Goal: Task Accomplishment & Management: Manage account settings

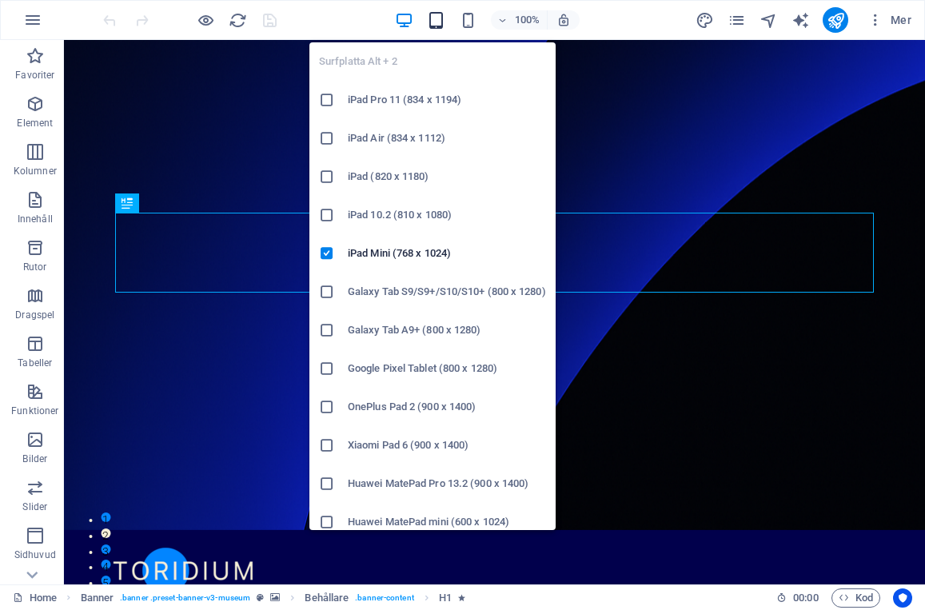
click at [438, 19] on icon "button" at bounding box center [436, 20] width 18 height 18
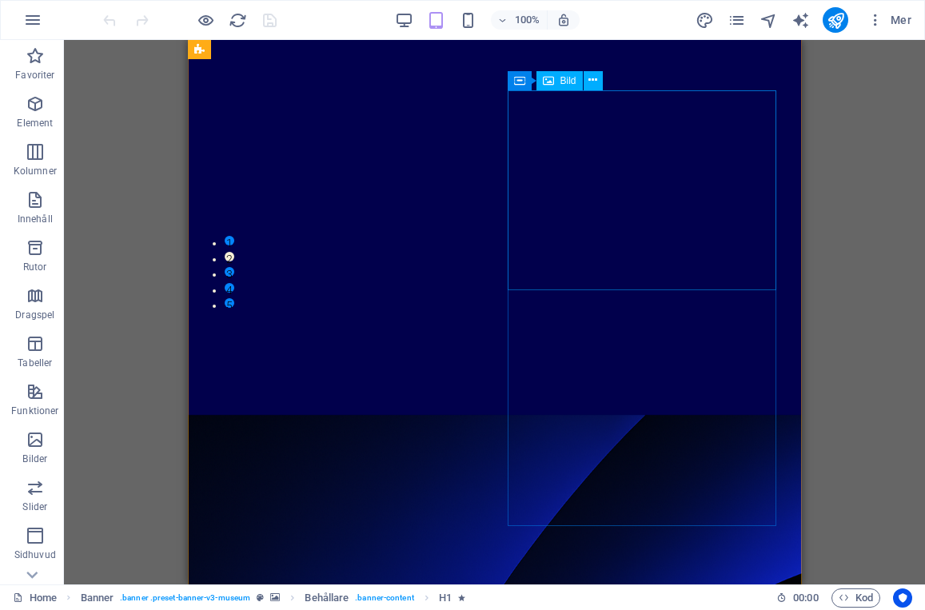
scroll to position [1086, 0]
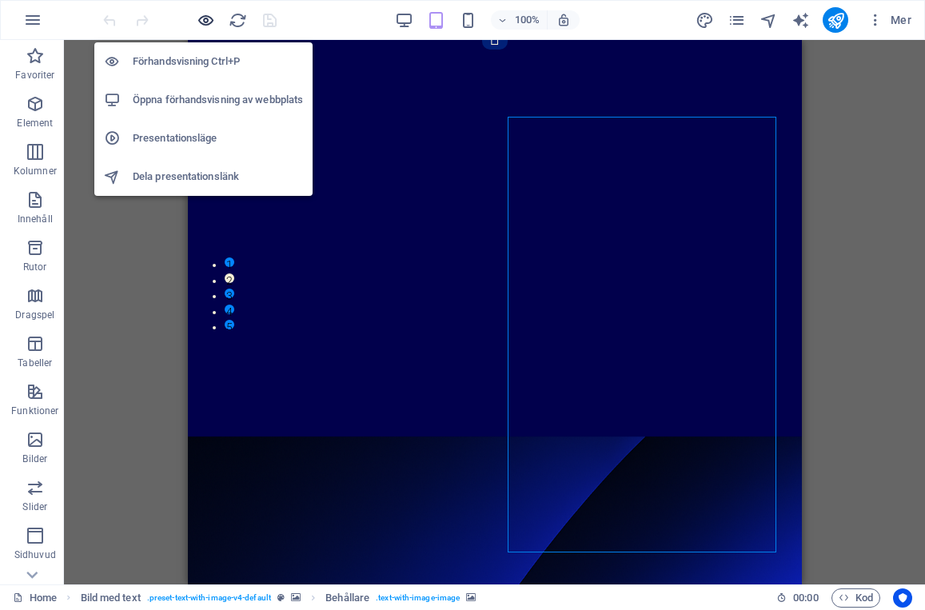
click at [205, 17] on icon "button" at bounding box center [206, 20] width 18 height 18
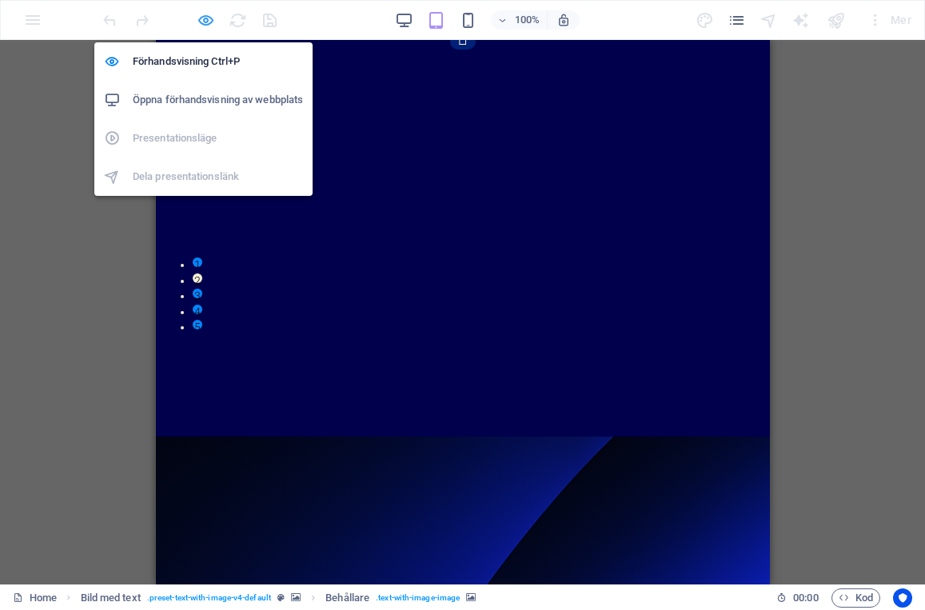
click at [200, 18] on icon "button" at bounding box center [206, 20] width 18 height 18
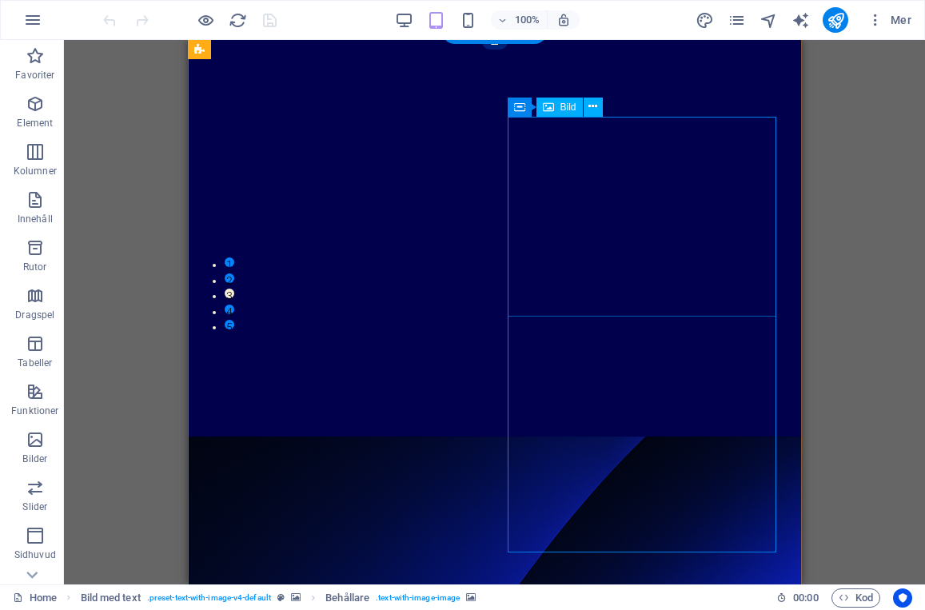
click at [592, 102] on icon at bounding box center [592, 106] width 9 height 17
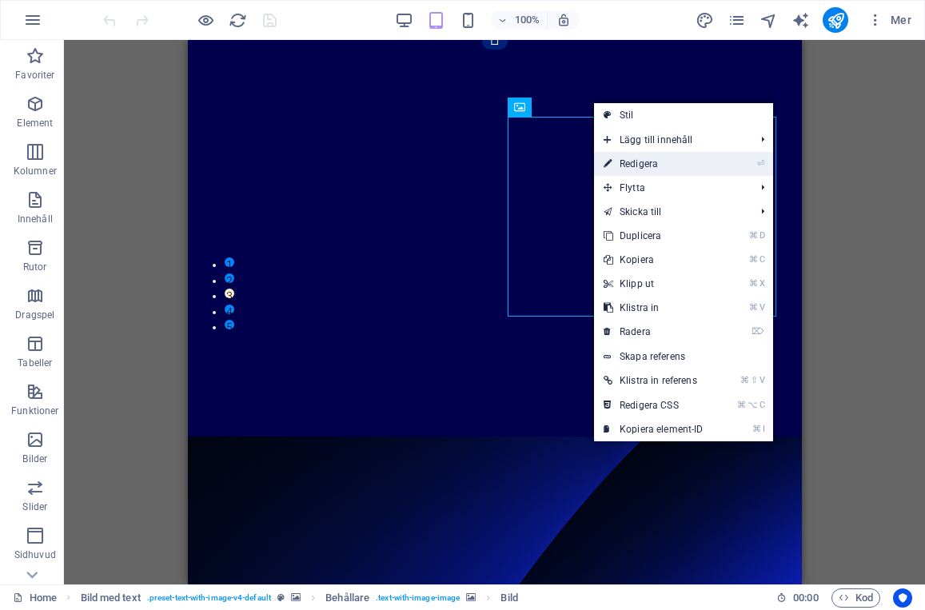
click at [644, 161] on link "⏎ Redigera" at bounding box center [653, 164] width 119 height 24
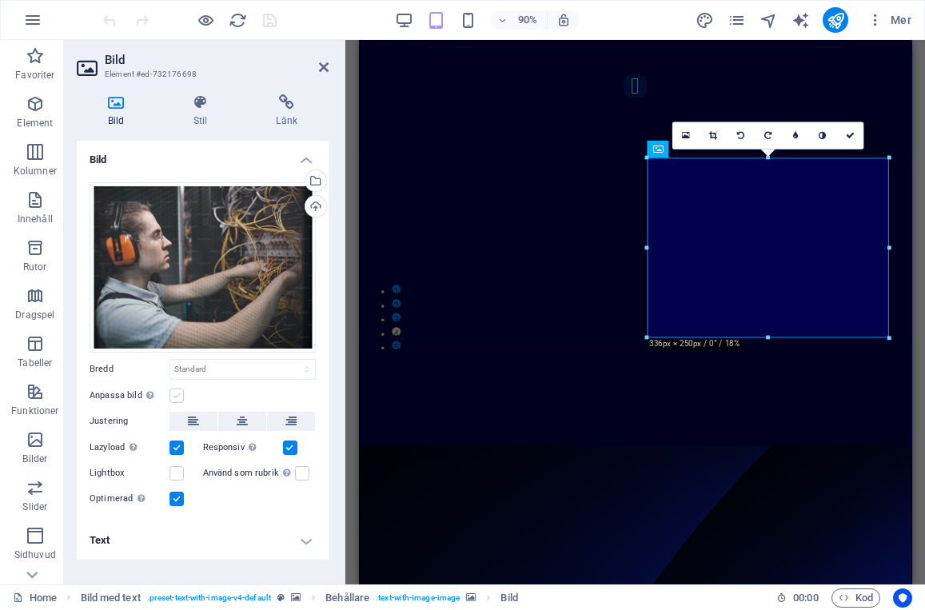
click at [174, 394] on label at bounding box center [176, 395] width 14 height 14
click at [0, 0] on input "Anpassa bild Anpassa bilden automatiskt att passa en bestämd bredd och höjd" at bounding box center [0, 0] width 0 height 0
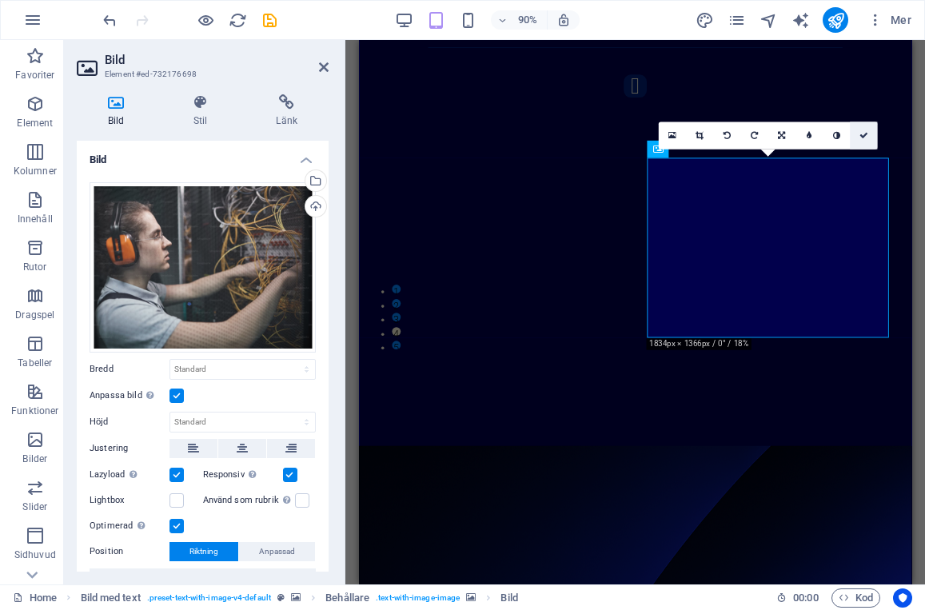
click at [862, 134] on icon at bounding box center [862, 135] width 9 height 9
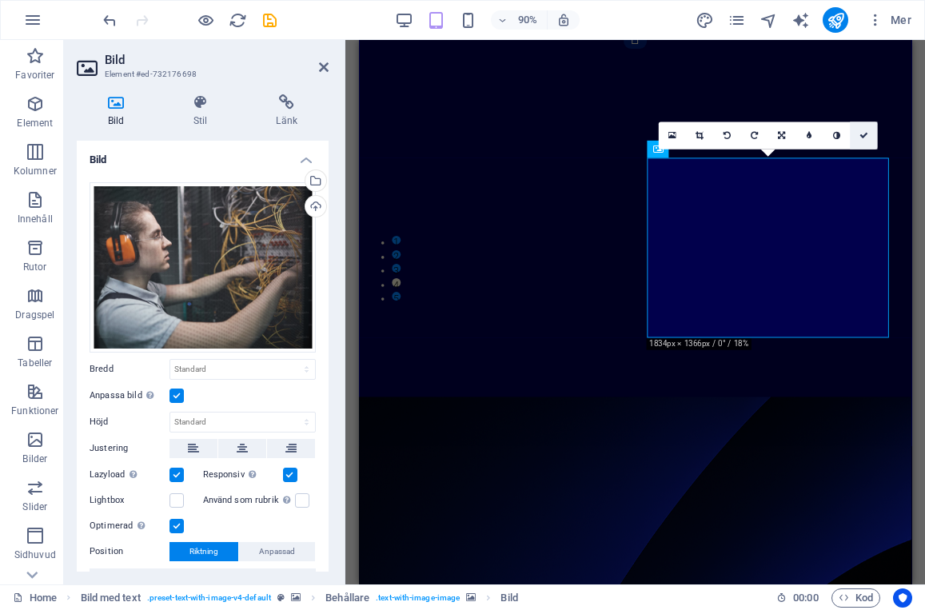
scroll to position [1032, 0]
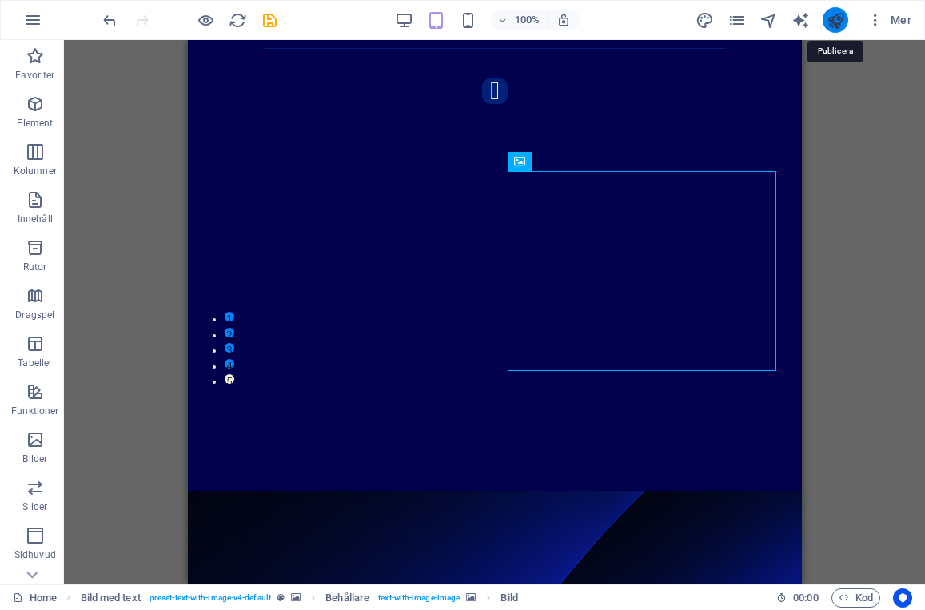
click at [829, 17] on icon "publish" at bounding box center [835, 20] width 18 height 18
checkbox input "false"
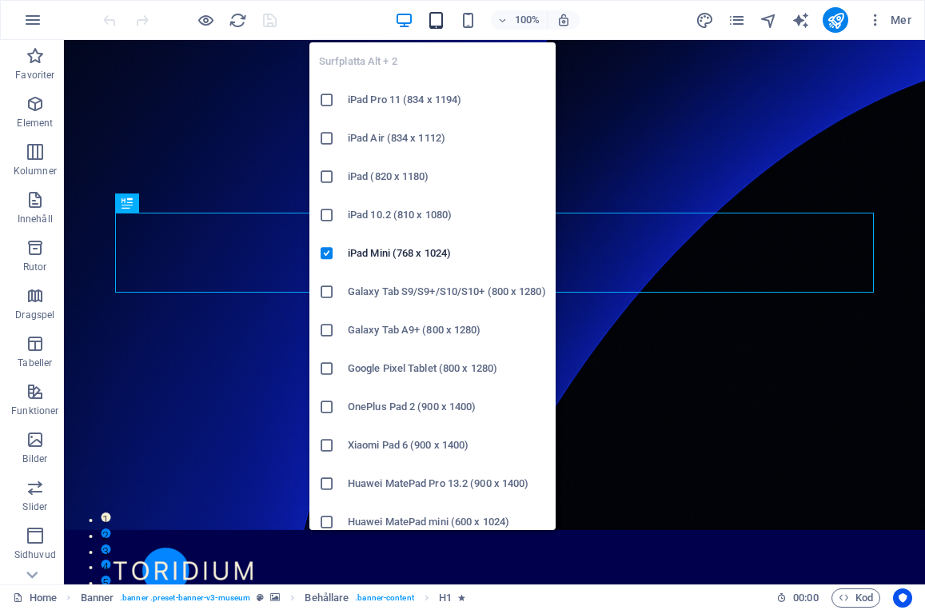
click at [431, 16] on icon "button" at bounding box center [436, 20] width 18 height 18
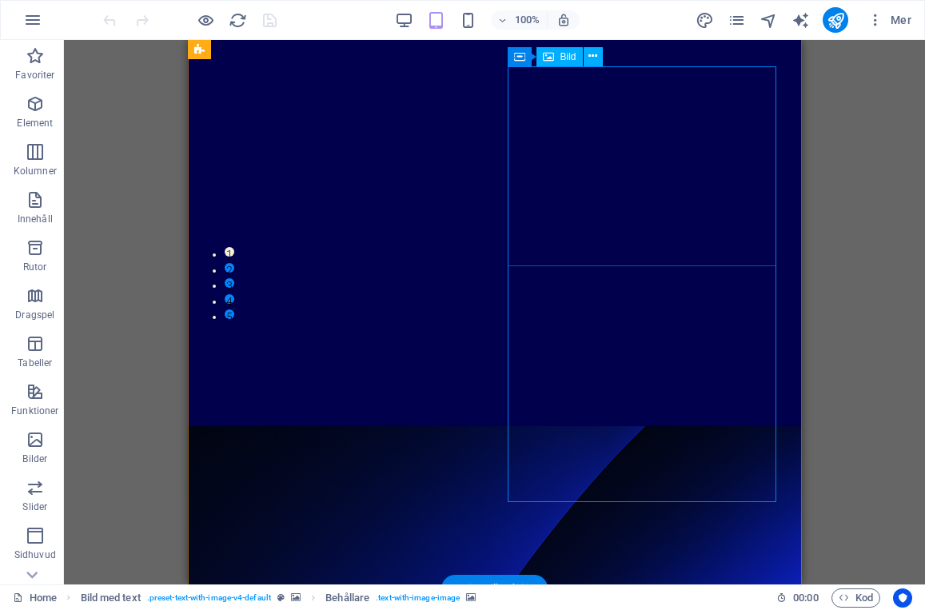
scroll to position [1075, 0]
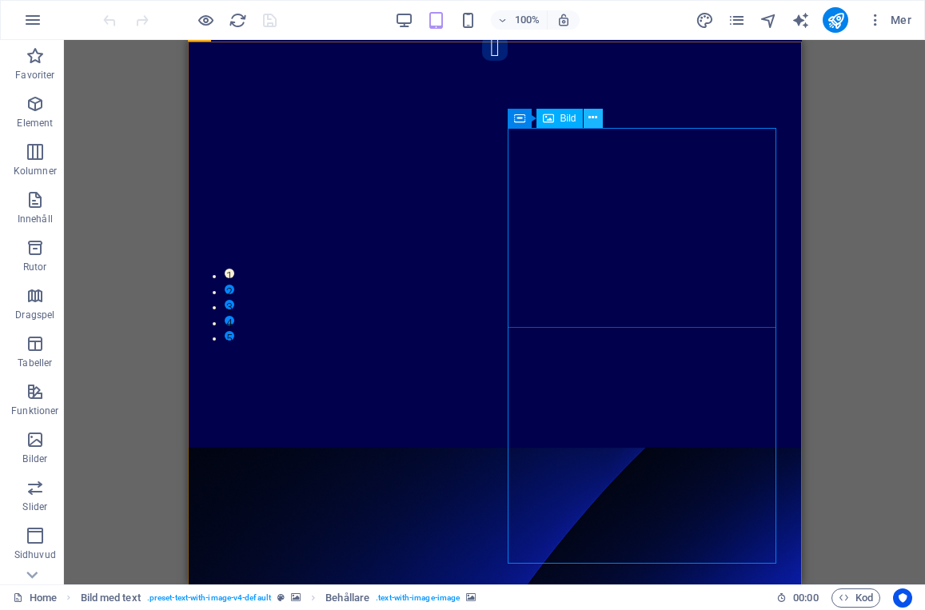
click at [591, 118] on icon at bounding box center [592, 117] width 9 height 17
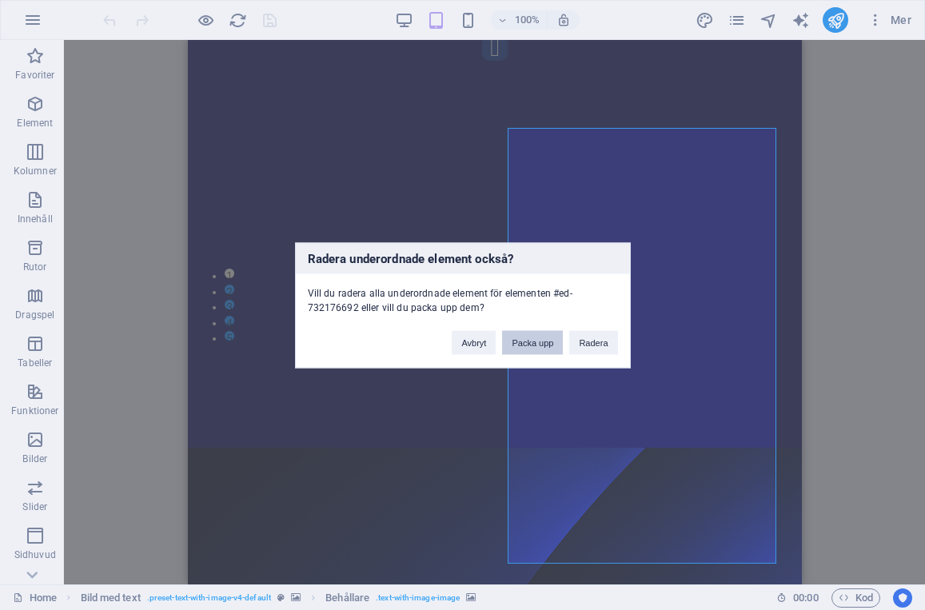
click at [545, 340] on button "Packa upp" at bounding box center [532, 342] width 61 height 24
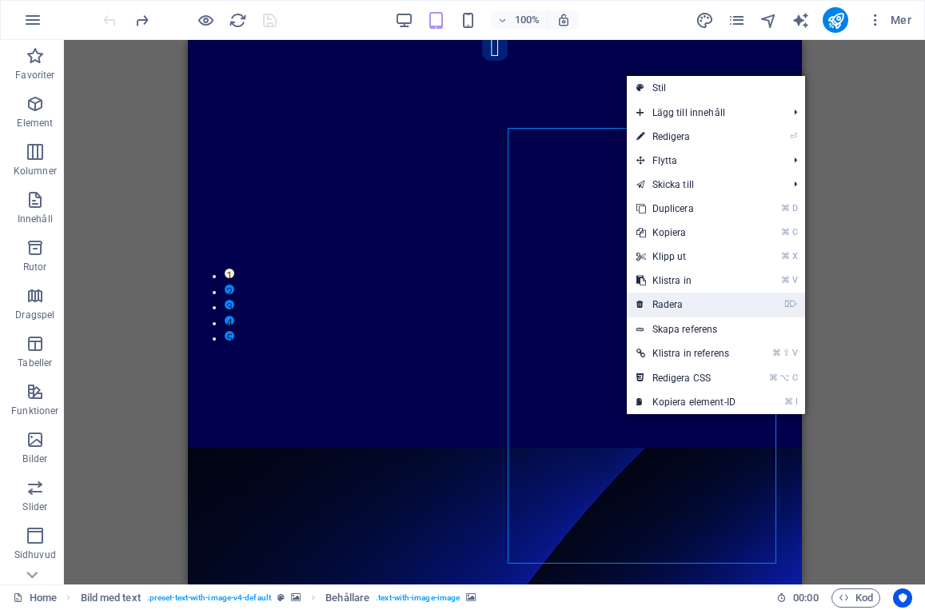
click at [682, 297] on link "⌦ Radera" at bounding box center [686, 305] width 119 height 24
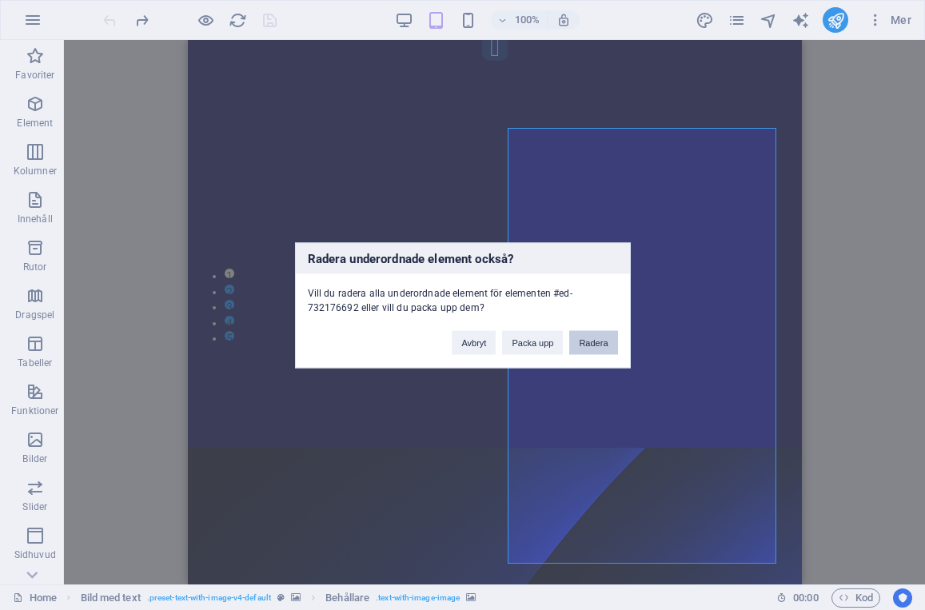
click at [596, 338] on button "Radera" at bounding box center [593, 342] width 48 height 24
